Goal: Information Seeking & Learning: Learn about a topic

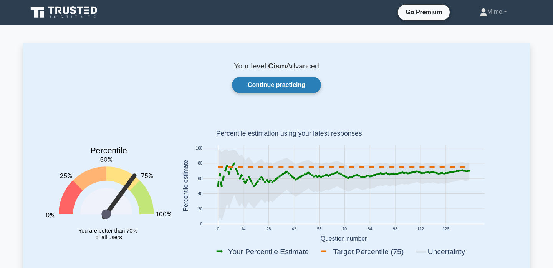
click at [253, 87] on link "Continue practicing" at bounding box center [276, 85] width 89 height 16
